Goal: Transaction & Acquisition: Purchase product/service

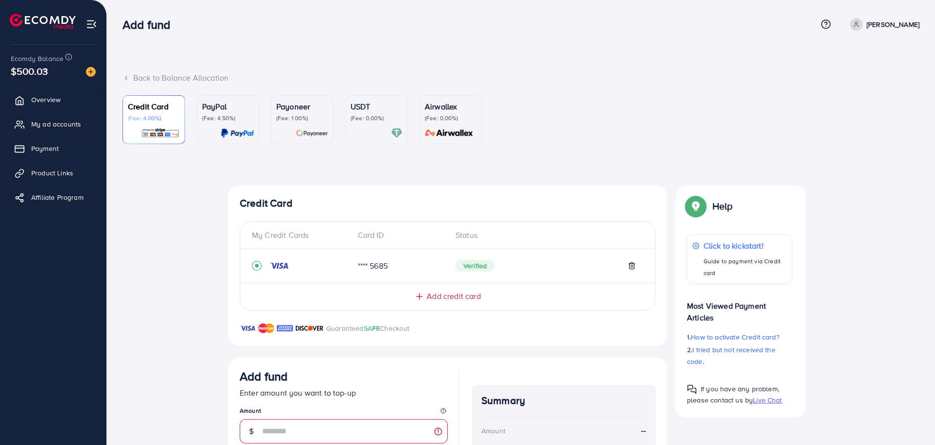
click at [377, 115] on p "(Fee: 0.00%)" at bounding box center [376, 118] width 52 height 8
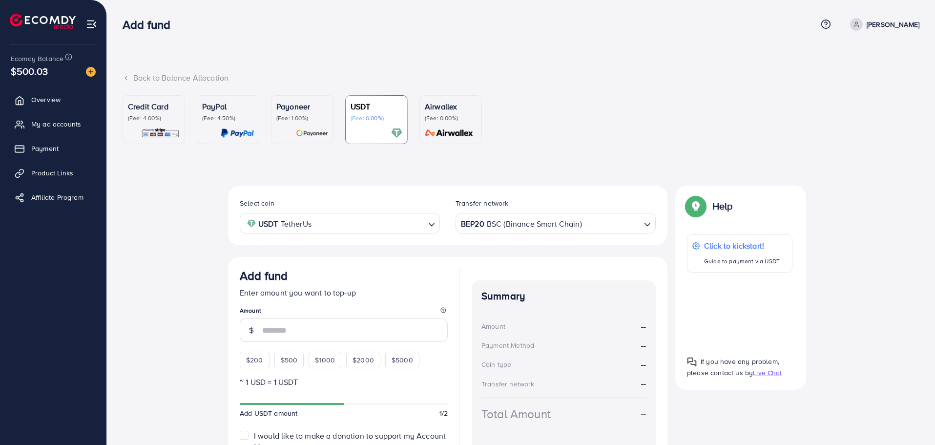
click at [143, 128] on img at bounding box center [160, 132] width 39 height 11
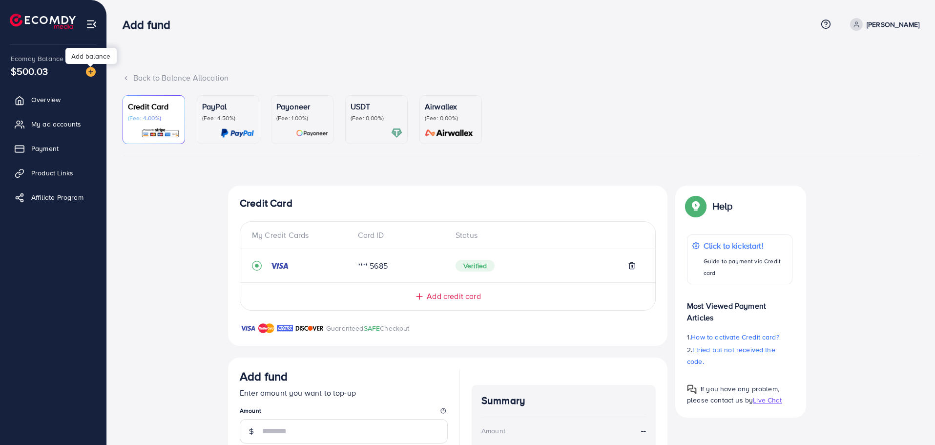
click at [89, 72] on img at bounding box center [91, 72] width 10 height 10
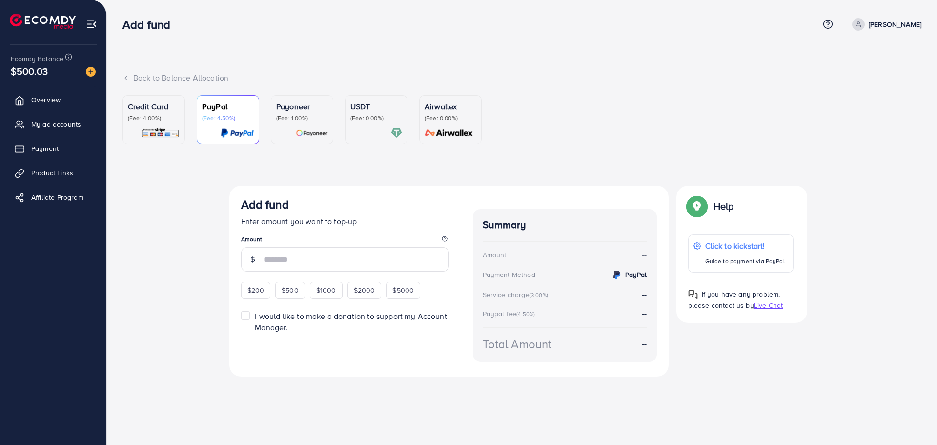
click at [375, 123] on div "USDT (Fee: 0.00%)" at bounding box center [376, 120] width 52 height 38
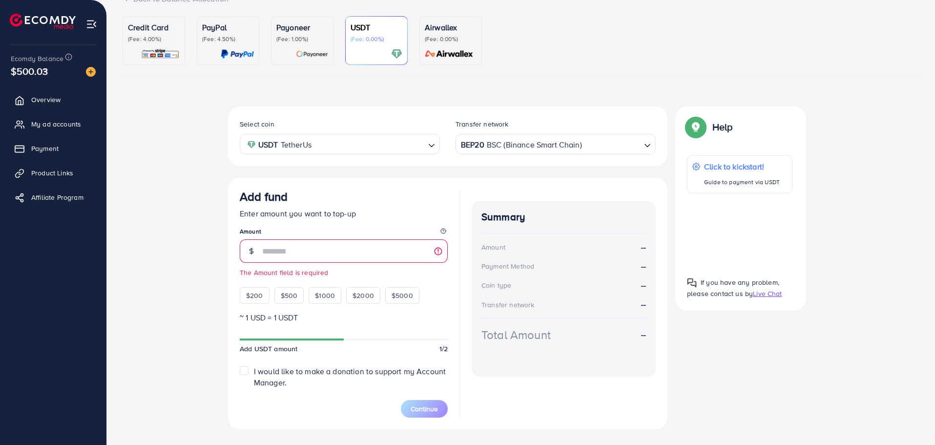
scroll to position [99, 0]
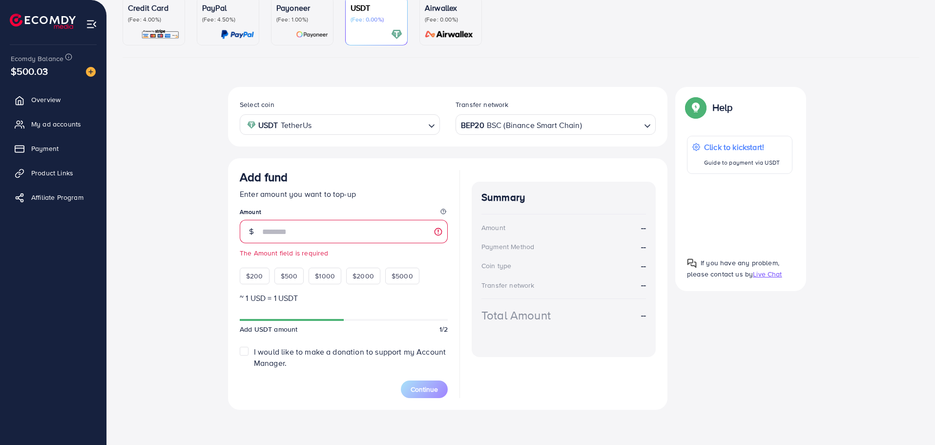
click at [163, 230] on div "Select coin USDT TetherUs Loading... Transfer network BEP20 BSC (Binance Smart …" at bounding box center [521, 252] width 797 height 330
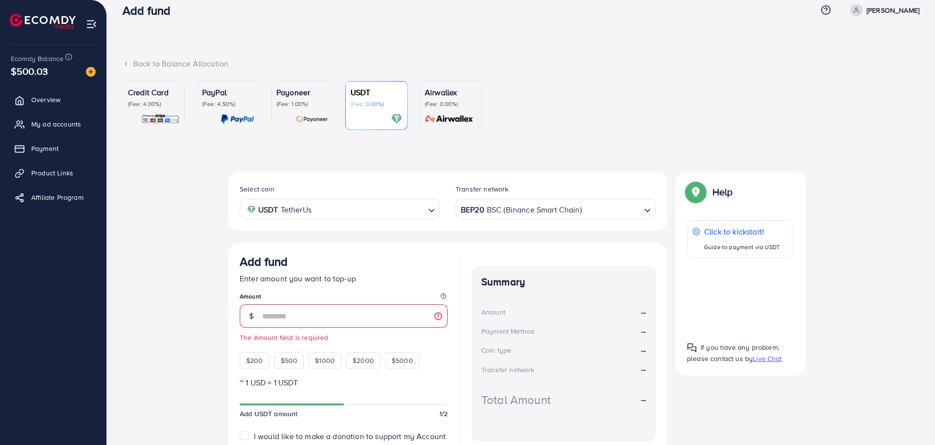
scroll to position [0, 0]
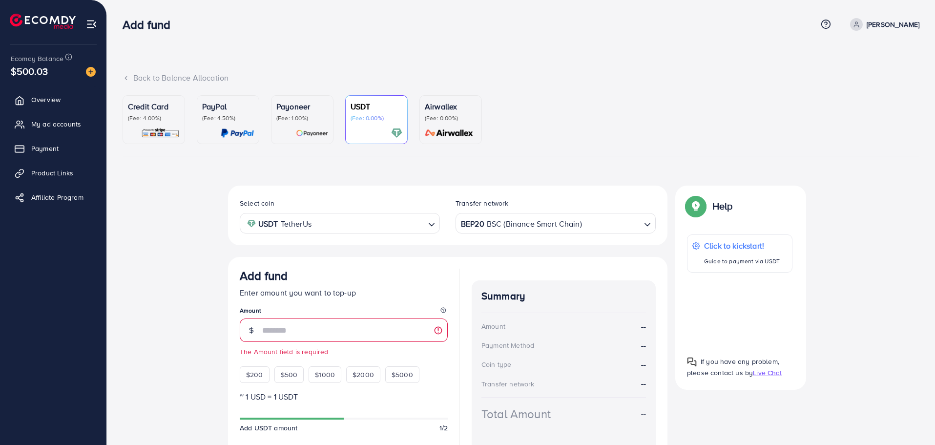
click at [153, 193] on div "Select coin USDT TetherUs Loading... Transfer network BEP20 BSC (Binance Smart …" at bounding box center [521, 350] width 797 height 330
drag, startPoint x: 157, startPoint y: 108, endPoint x: 68, endPoint y: 77, distance: 94.5
click at [157, 108] on p "Credit Card" at bounding box center [154, 107] width 52 height 12
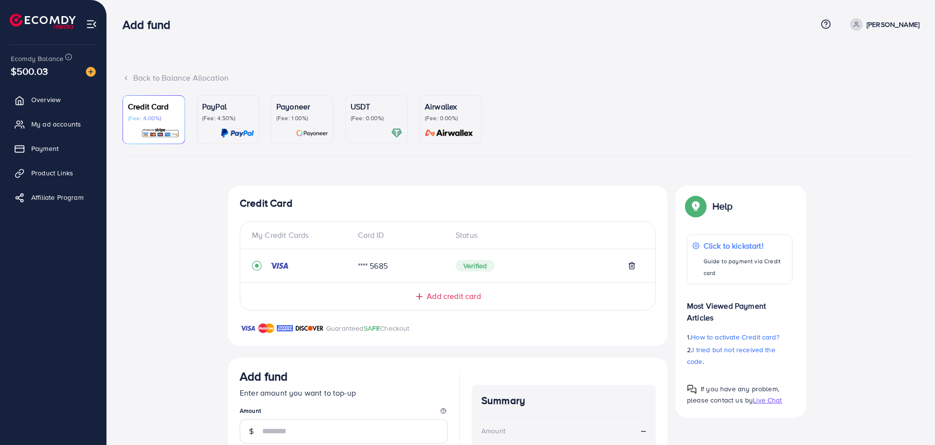
click at [62, 51] on div "Ecomdy Balance $500.03" at bounding box center [53, 65] width 91 height 41
click at [68, 55] on icon at bounding box center [68, 56] width 7 height 7
click at [37, 72] on span "$500.03" at bounding box center [29, 71] width 37 height 14
click at [22, 73] on span "$500.03" at bounding box center [29, 71] width 37 height 14
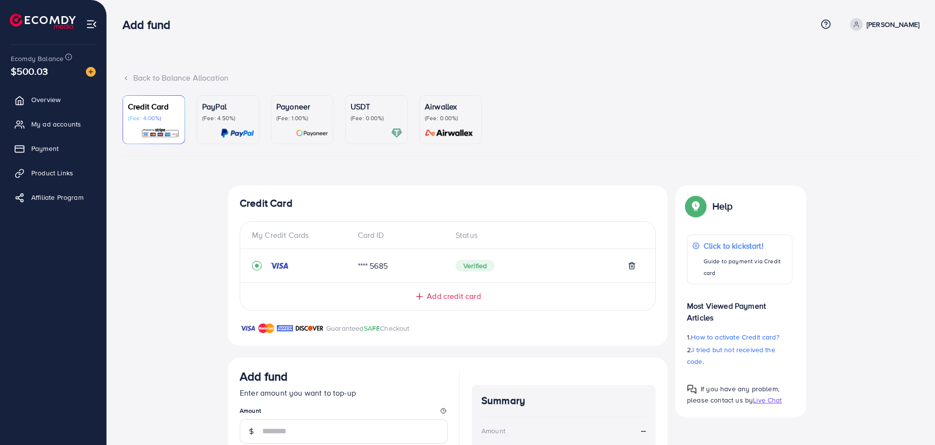
click at [372, 111] on p "USDT" at bounding box center [376, 107] width 52 height 12
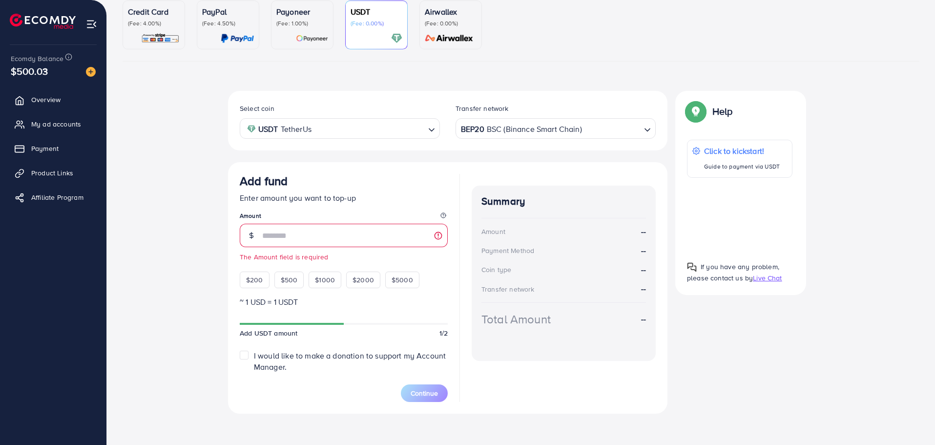
scroll to position [99, 0]
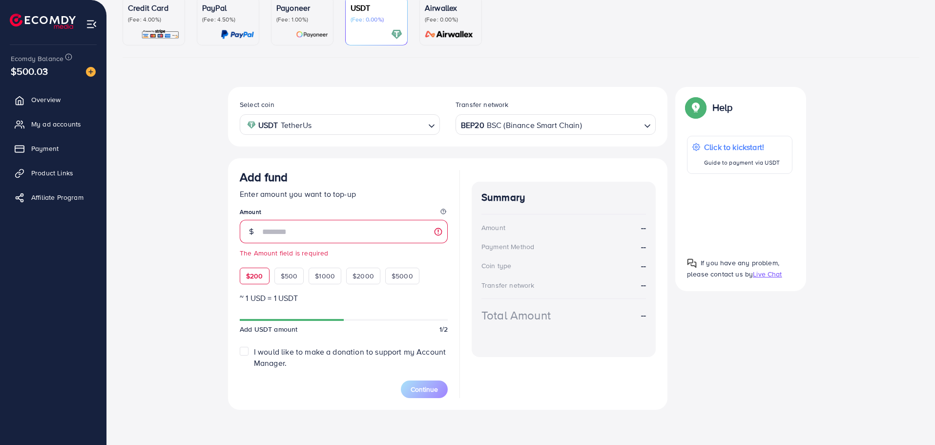
click at [255, 276] on span "$200" at bounding box center [254, 276] width 17 height 10
type input "***"
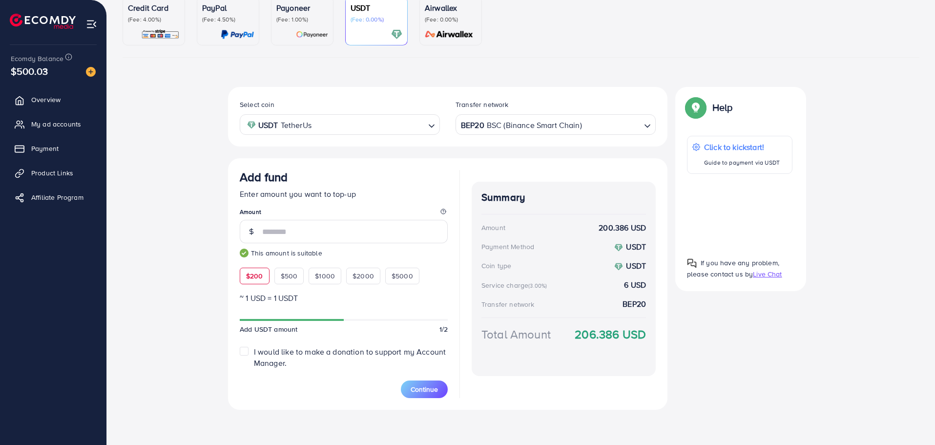
click at [521, 131] on div "BEP20 BSC (Binance Smart Chain)" at bounding box center [550, 123] width 182 height 17
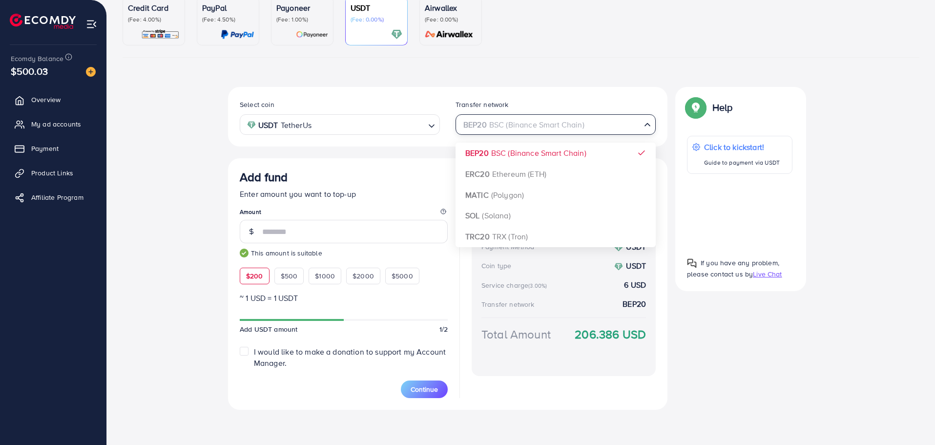
click at [417, 132] on div "USDT TetherUs Loading..." at bounding box center [340, 124] width 200 height 20
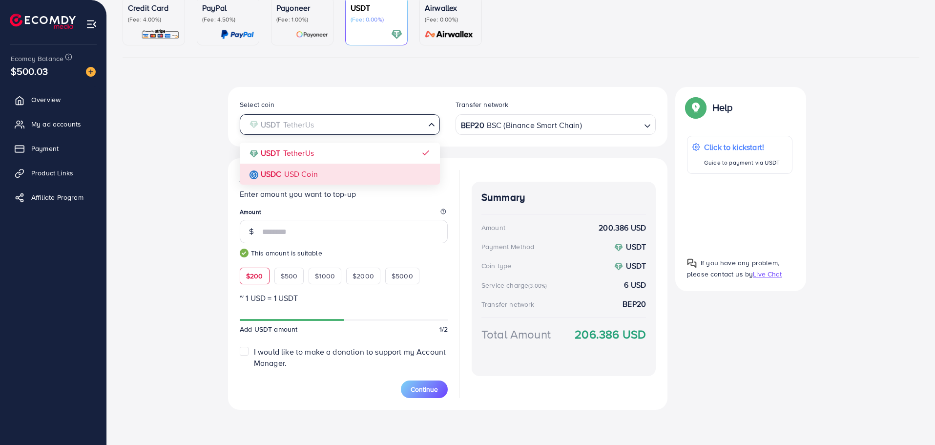
click at [162, 208] on div "Select coin USDT TetherUs Loading... USDT TetherUs USDC USD Coin Transfer netwo…" at bounding box center [521, 252] width 797 height 330
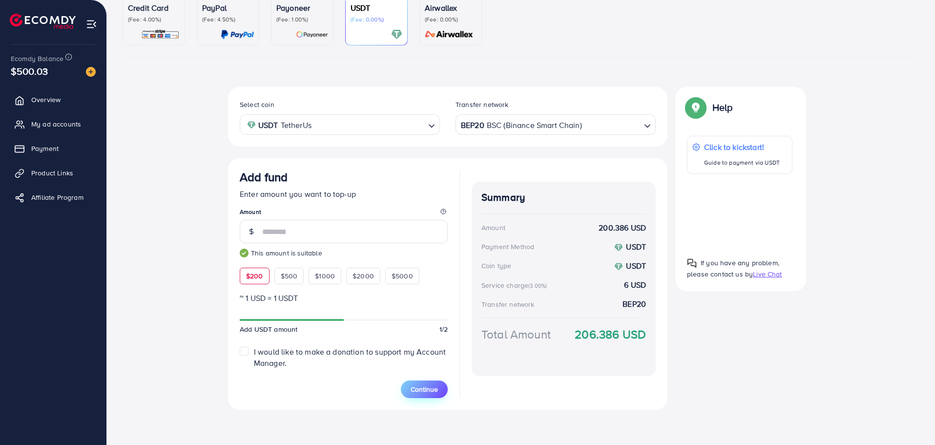
click at [424, 387] on span "Continue" at bounding box center [423, 389] width 27 height 10
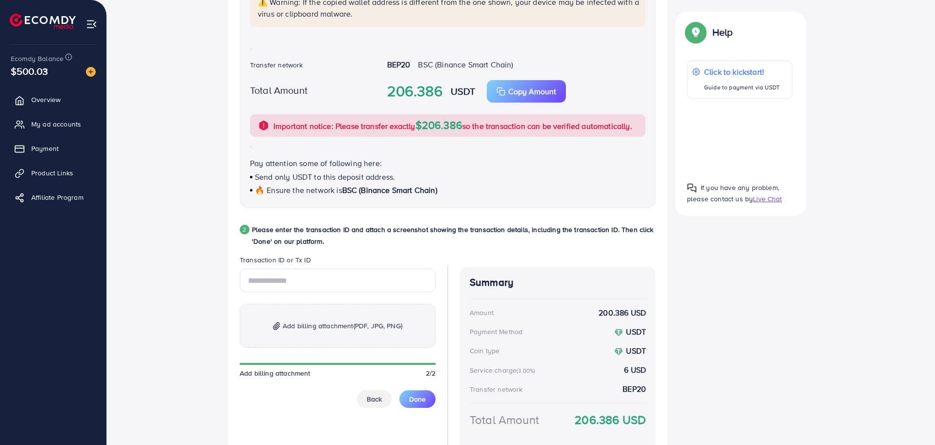
scroll to position [50, 0]
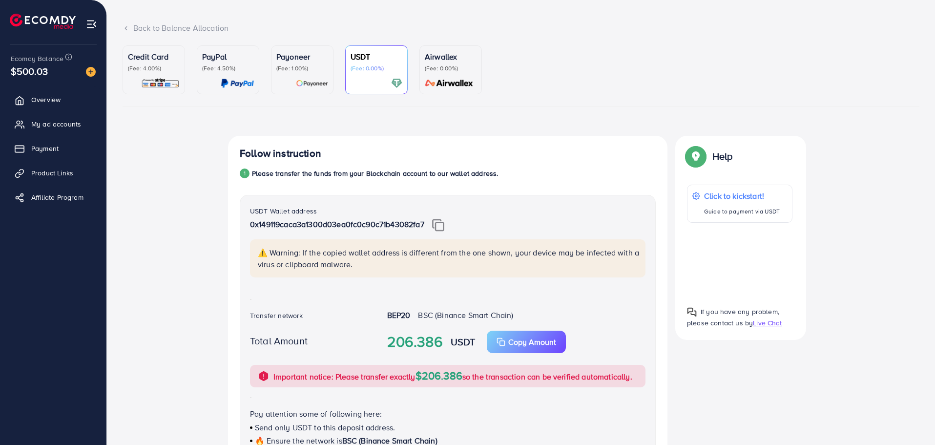
click at [311, 72] on p "(Fee: 1.00%)" at bounding box center [302, 68] width 52 height 8
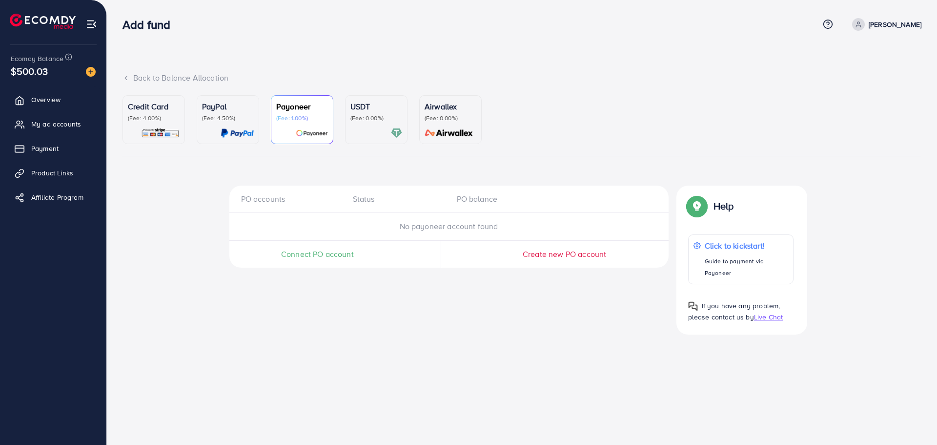
click at [373, 111] on p "USDT" at bounding box center [376, 107] width 52 height 12
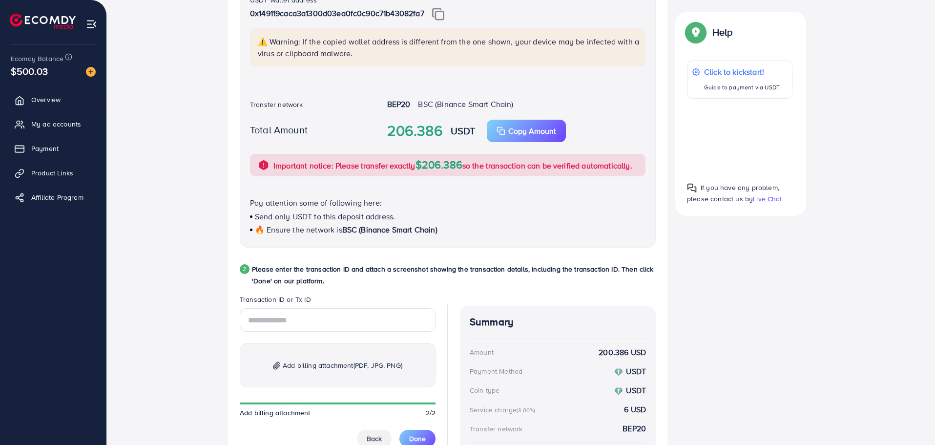
scroll to position [70, 0]
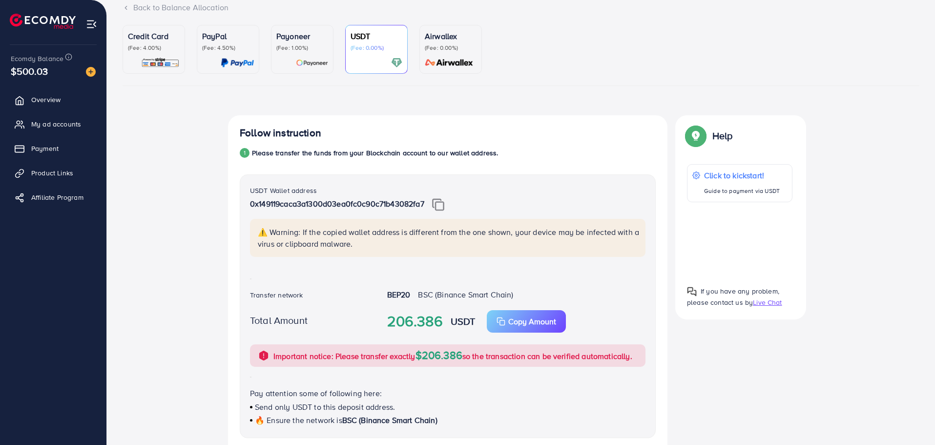
click at [130, 4] on div "Back to Balance Allocation" at bounding box center [521, 7] width 797 height 11
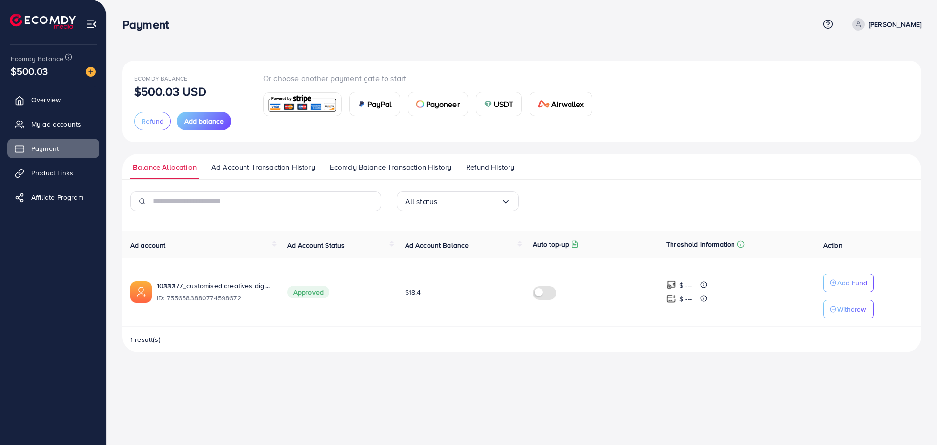
click at [497, 105] on span "USDT" at bounding box center [504, 104] width 20 height 12
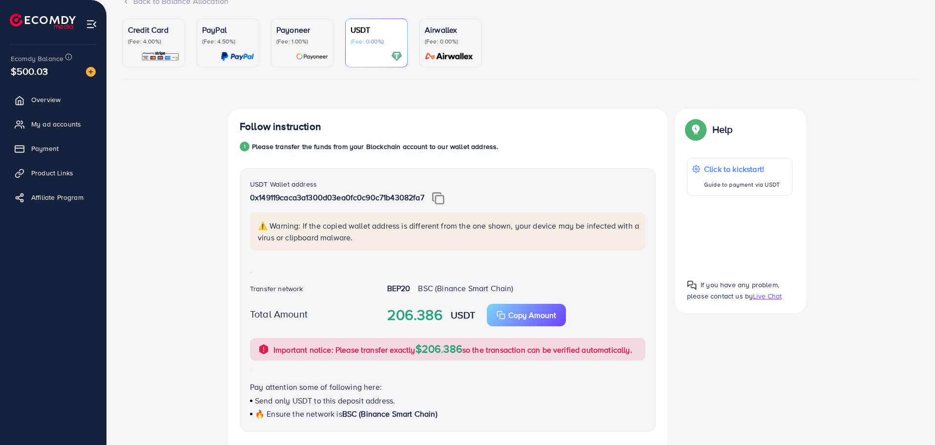
scroll to position [49, 0]
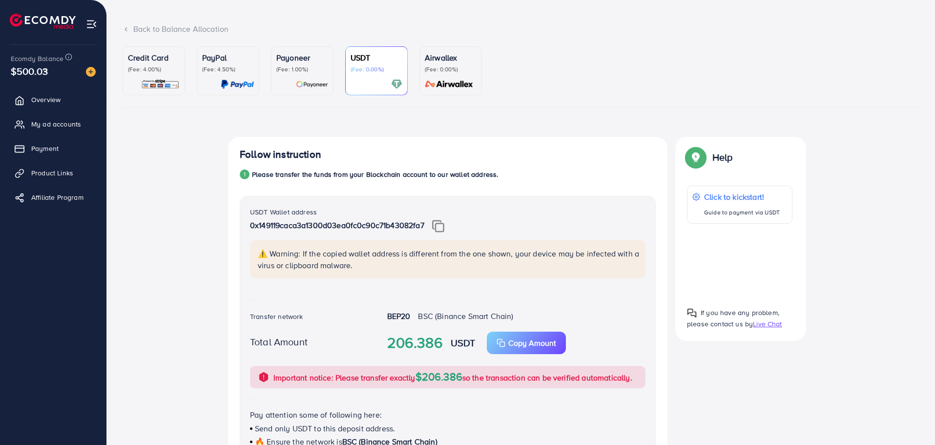
click at [127, 29] on icon at bounding box center [126, 29] width 7 height 7
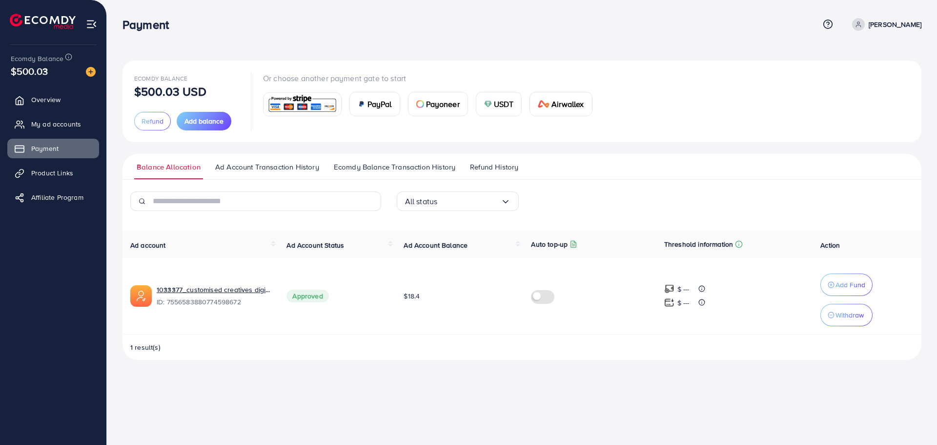
click at [500, 104] on span "USDT" at bounding box center [504, 104] width 20 height 12
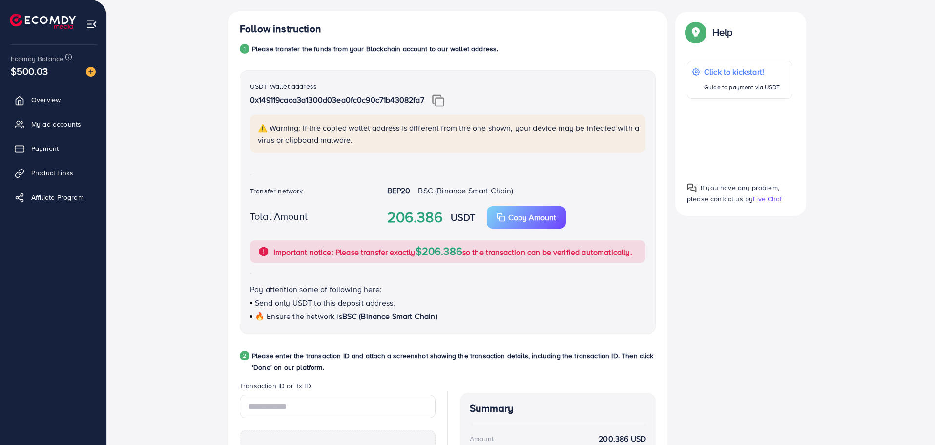
scroll to position [168, 0]
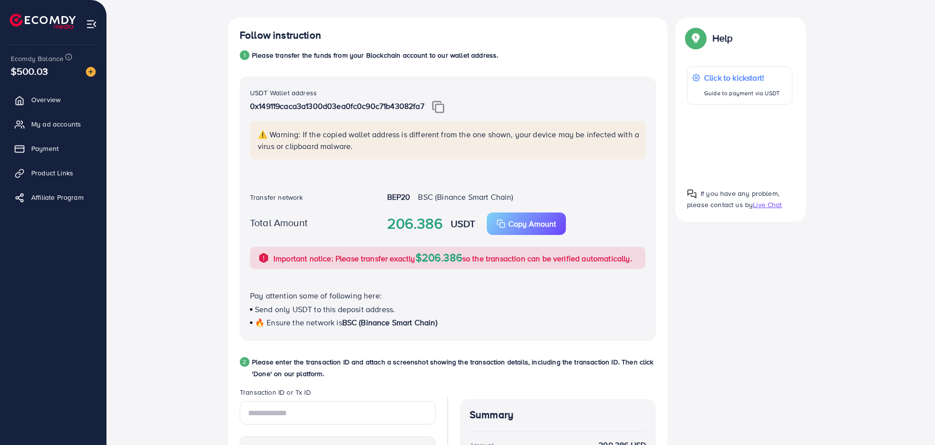
click at [411, 219] on strong "206.386" at bounding box center [415, 223] width 56 height 21
click at [408, 221] on strong "206.386" at bounding box center [415, 223] width 56 height 21
click at [390, 223] on strong "206.386" at bounding box center [415, 223] width 56 height 21
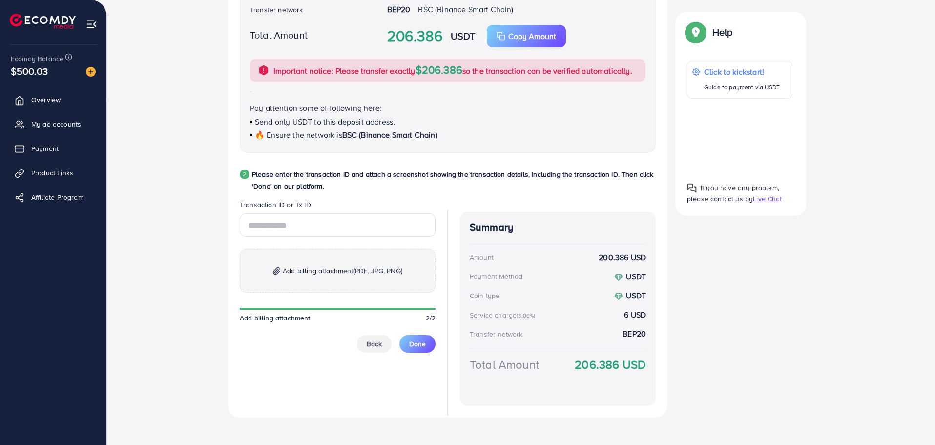
scroll to position [363, 0]
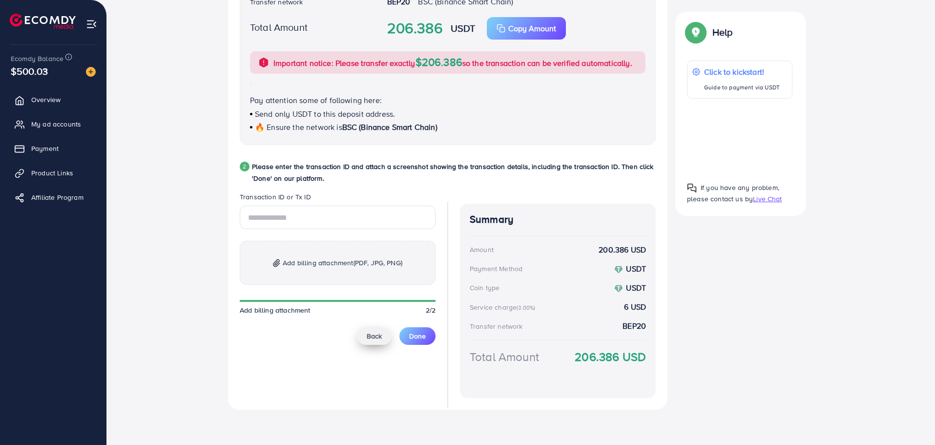
click at [378, 335] on span "Back" at bounding box center [374, 336] width 15 height 10
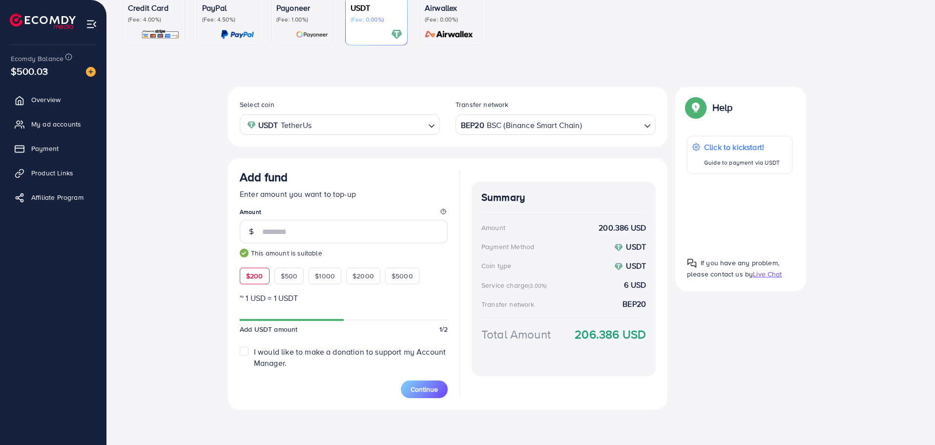
scroll to position [99, 0]
drag, startPoint x: 289, startPoint y: 234, endPoint x: 178, endPoint y: 229, distance: 111.9
click at [178, 229] on div "Select coin USDT TetherUs Loading... Transfer network BEP20 BSC (Binance Smart …" at bounding box center [521, 252] width 797 height 330
type input "***"
click at [439, 389] on button "Continue" at bounding box center [424, 389] width 47 height 18
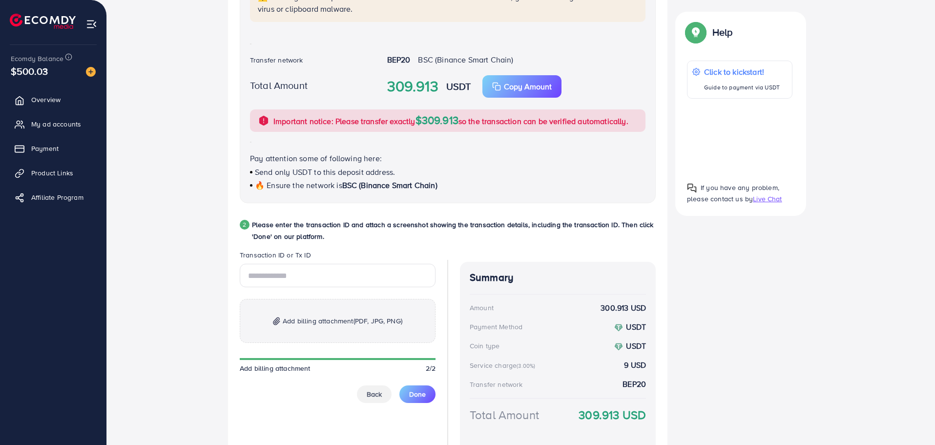
scroll to position [363, 0]
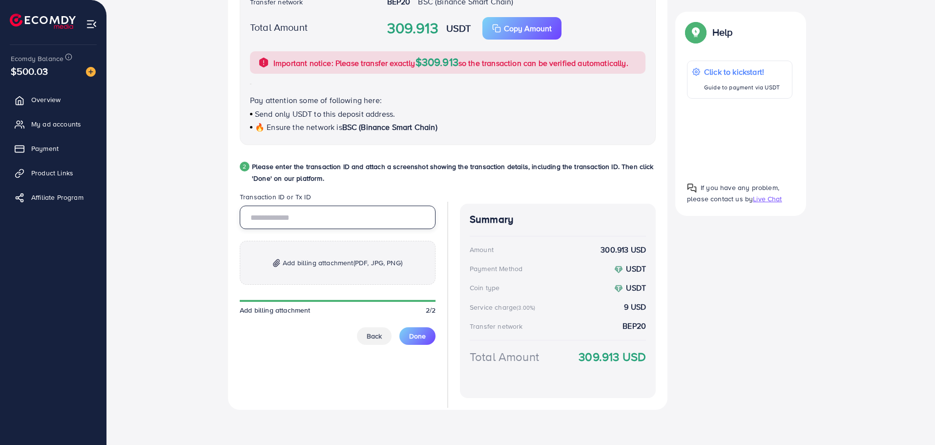
click at [311, 220] on input "text" at bounding box center [338, 216] width 196 height 23
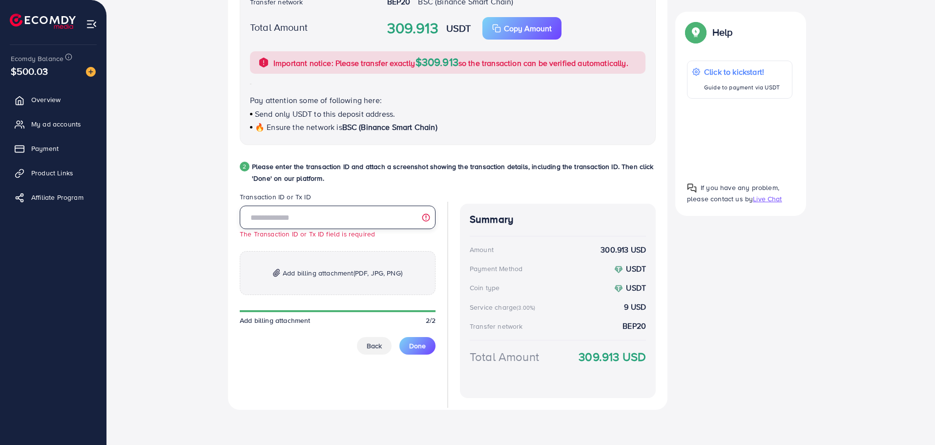
paste input "**********"
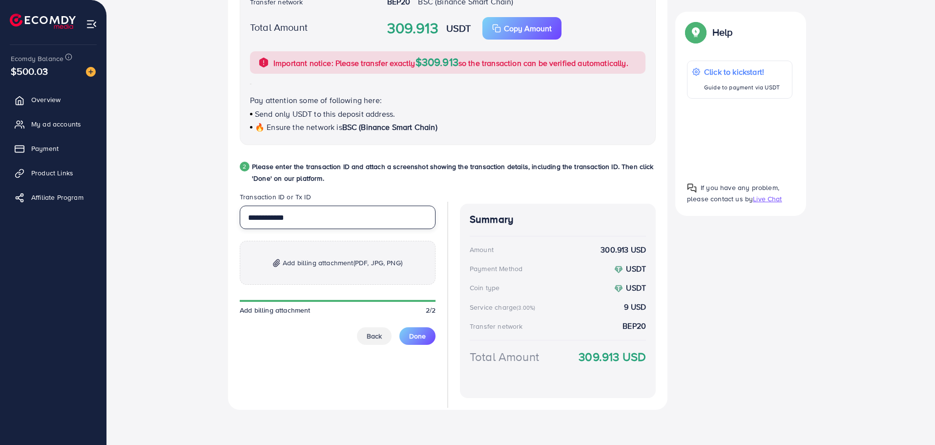
type input "**********"
click at [312, 262] on span "Add billing attachment (PDF, JPG, PNG)" at bounding box center [343, 263] width 120 height 12
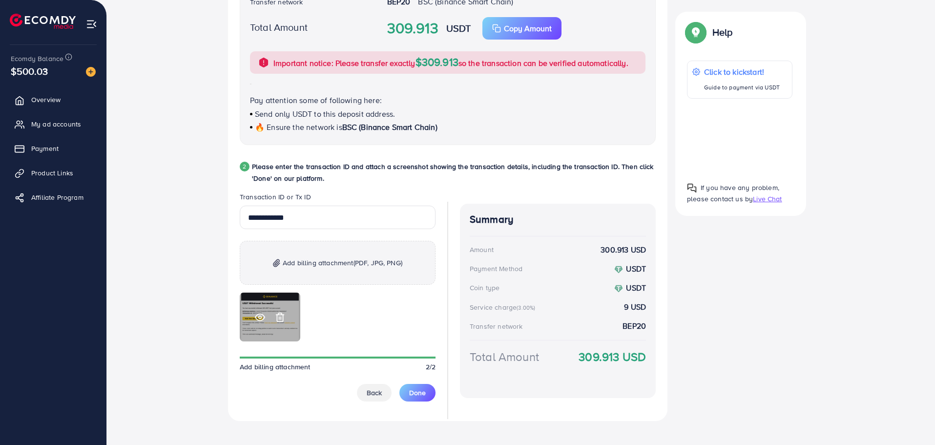
click at [257, 315] on icon at bounding box center [259, 316] width 9 height 7
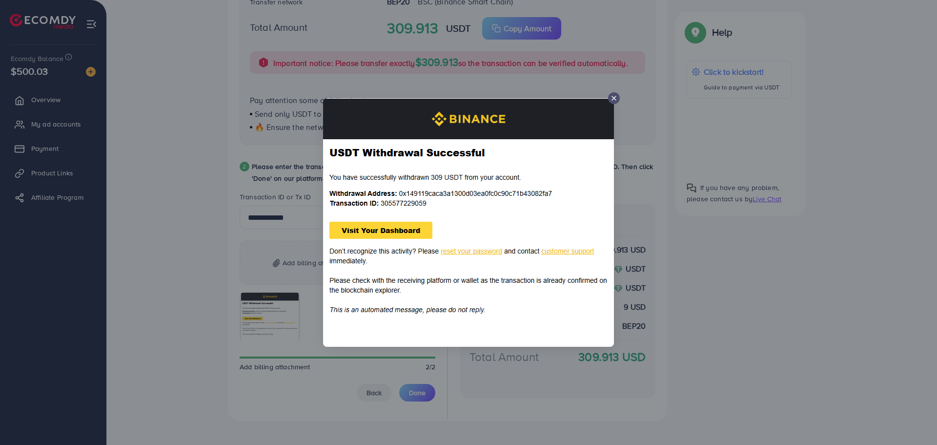
click at [618, 100] on div at bounding box center [614, 98] width 12 height 12
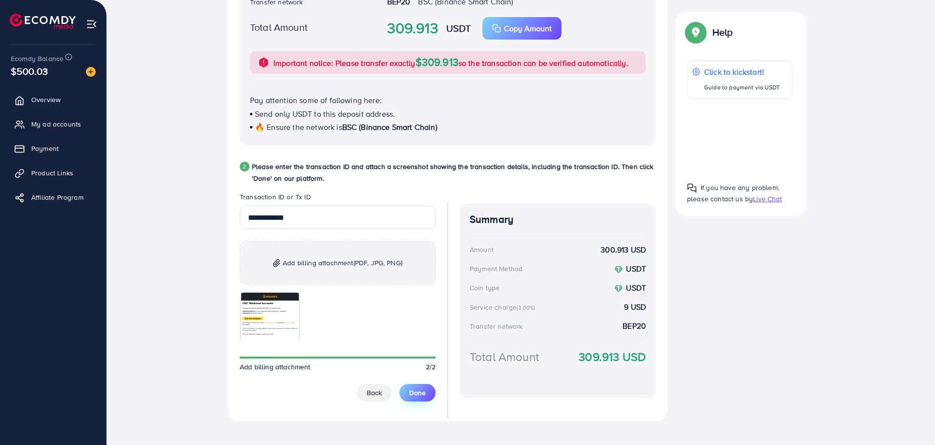
click at [411, 397] on button "Done" at bounding box center [417, 393] width 36 height 18
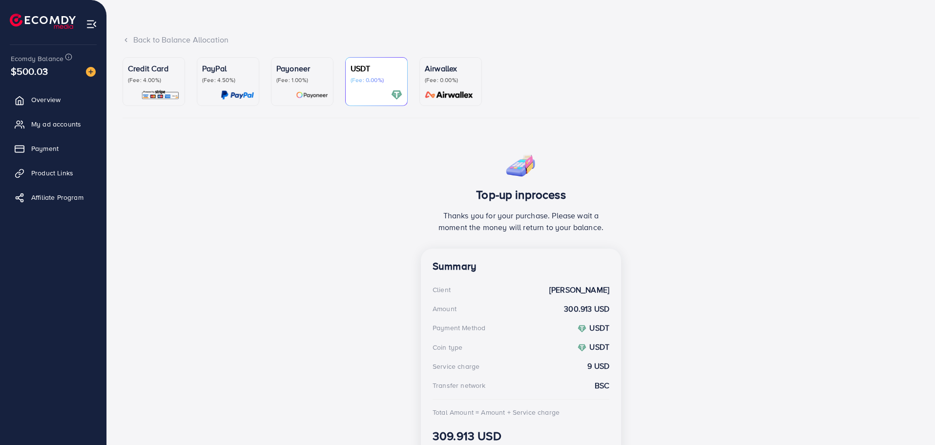
scroll to position [0, 0]
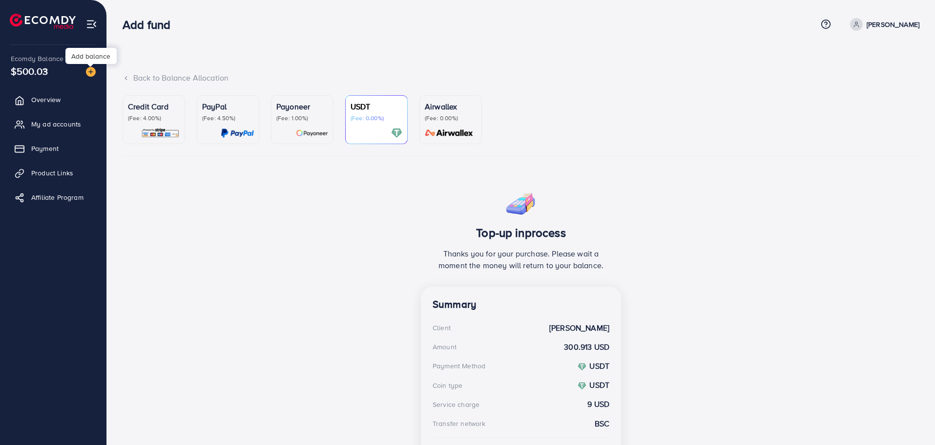
click at [89, 71] on img at bounding box center [91, 72] width 10 height 10
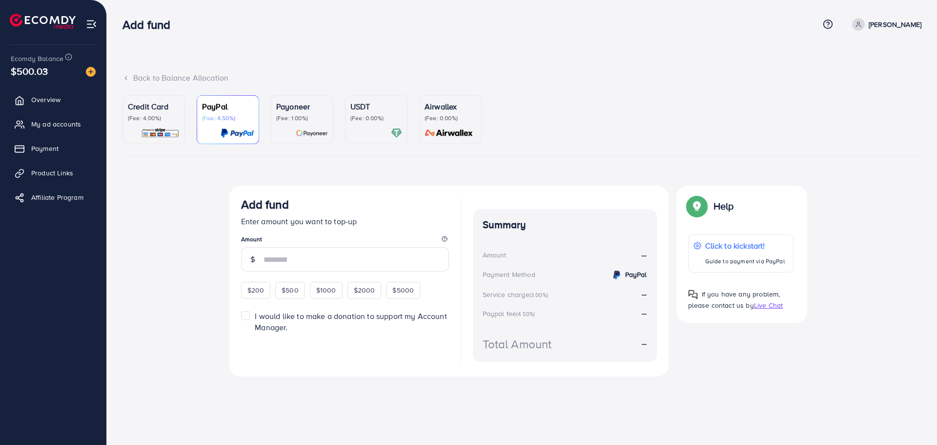
click at [362, 120] on p "(Fee: 0.00%)" at bounding box center [376, 118] width 52 height 8
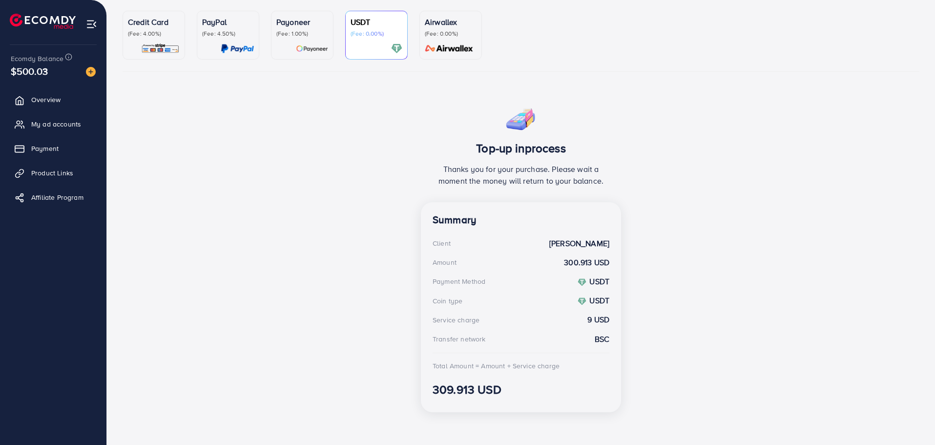
scroll to position [87, 0]
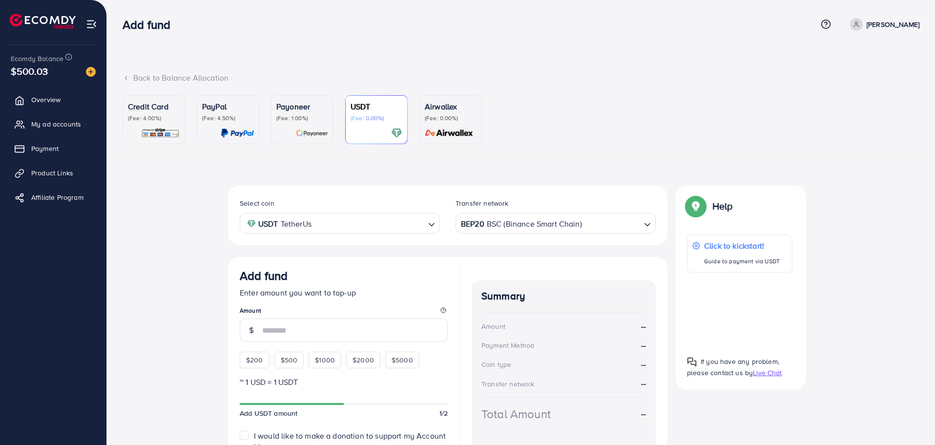
click at [85, 71] on div at bounding box center [87, 70] width 18 height 11
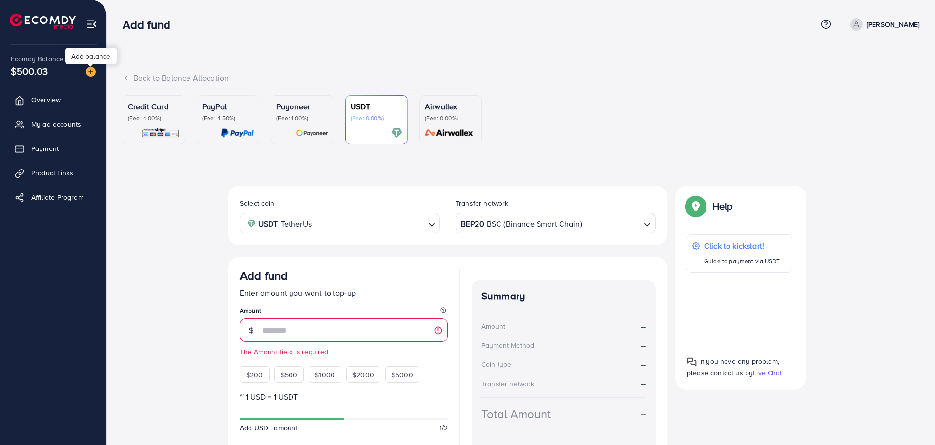
click at [89, 70] on img at bounding box center [91, 72] width 10 height 10
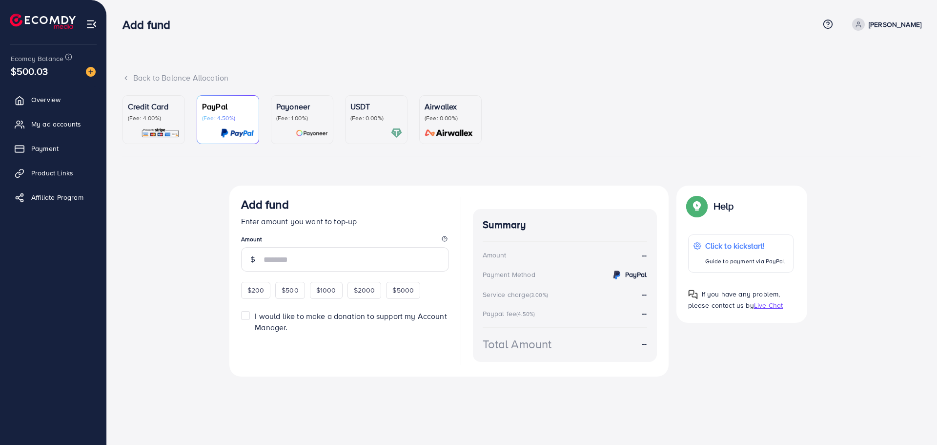
click at [381, 123] on div "USDT (Fee: 0.00%)" at bounding box center [376, 120] width 52 height 38
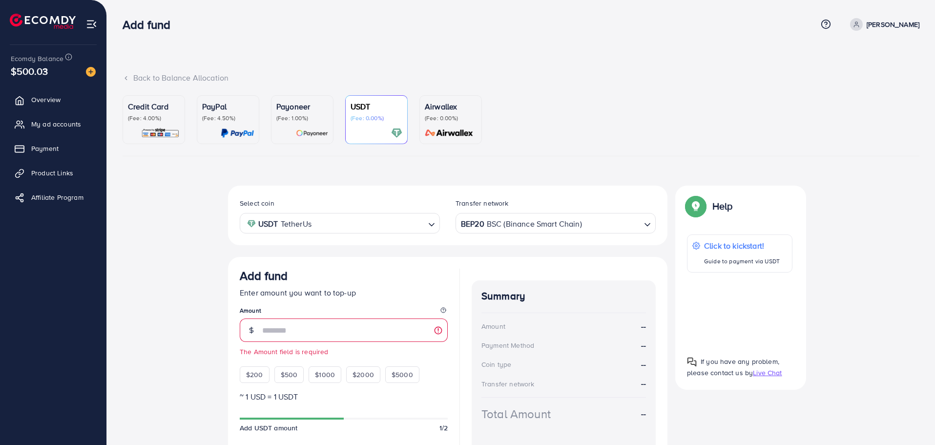
click at [38, 69] on span "$500.03" at bounding box center [29, 71] width 37 height 14
click at [166, 167] on div "Credit Card (Fee: 4.00%) PayPal (Fee: 4.50%) Payoneer (Fee: 1.00%) USDT (Fee: 0…" at bounding box center [521, 305] width 797 height 421
click at [157, 120] on p "(Fee: 4.00%)" at bounding box center [154, 118] width 52 height 8
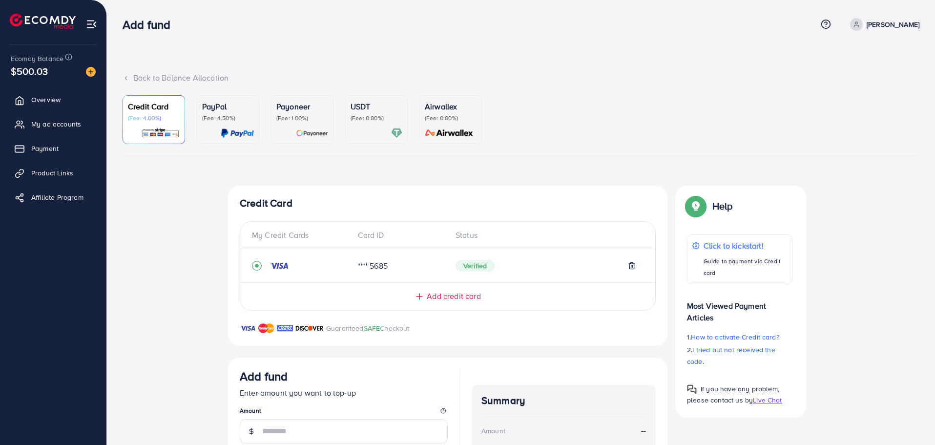
click at [181, 205] on div "Top-up Success! Thanks you for your purchase. Please check your balance again. …" at bounding box center [521, 378] width 797 height 386
